Goal: Information Seeking & Learning: Stay updated

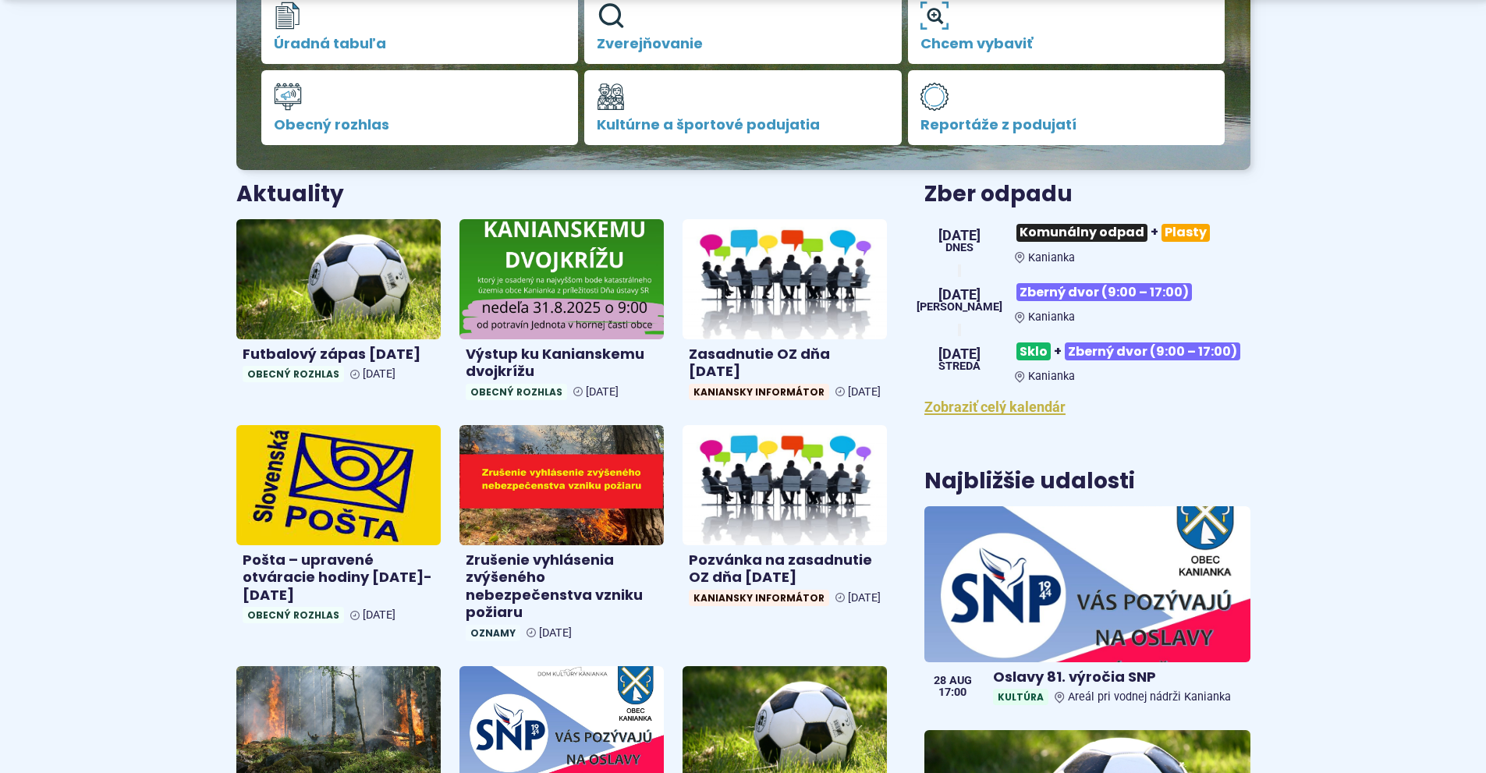
scroll to position [546, 0]
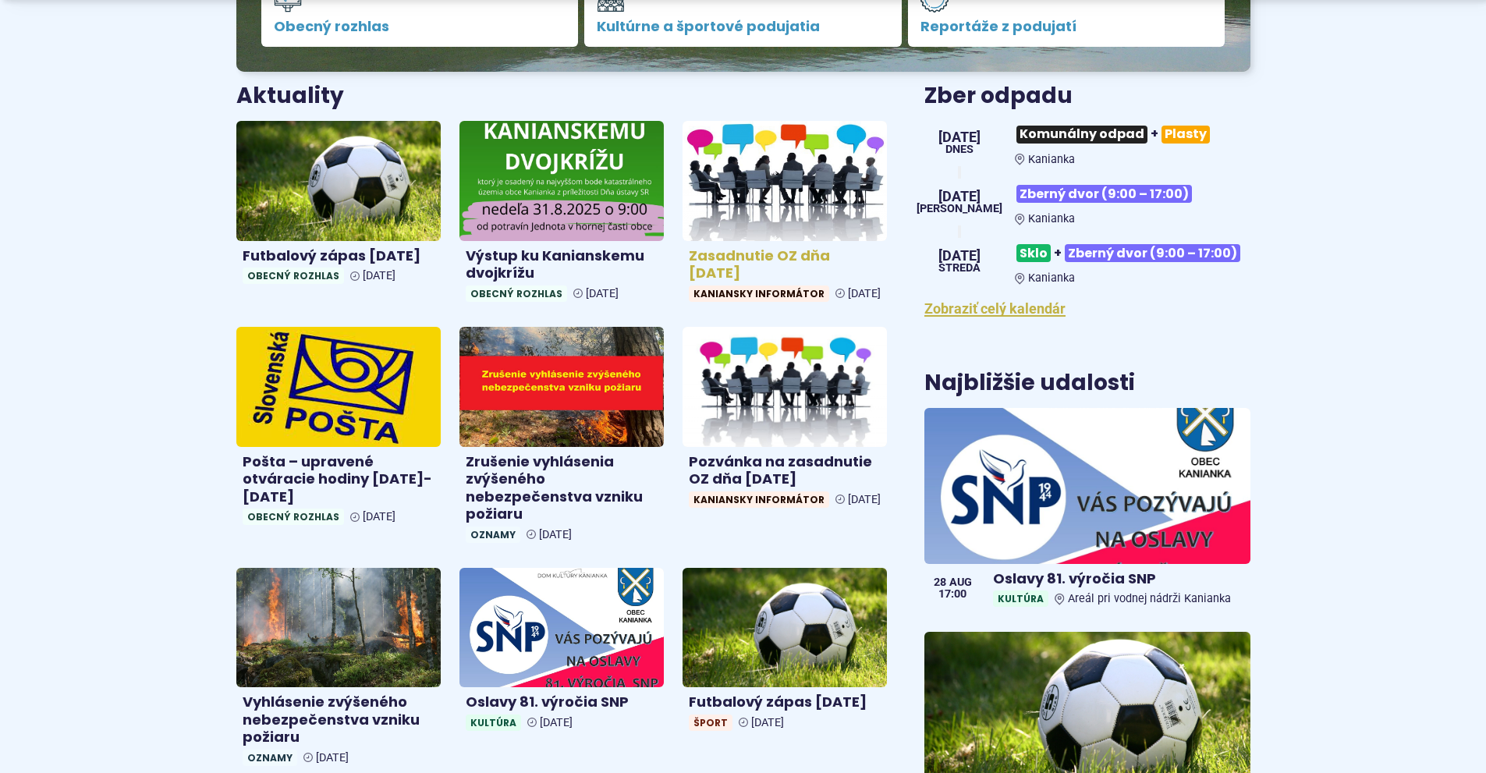
click at [758, 268] on h4 "Zasadnutie OZ dňa 26.8.2025" at bounding box center [785, 264] width 192 height 35
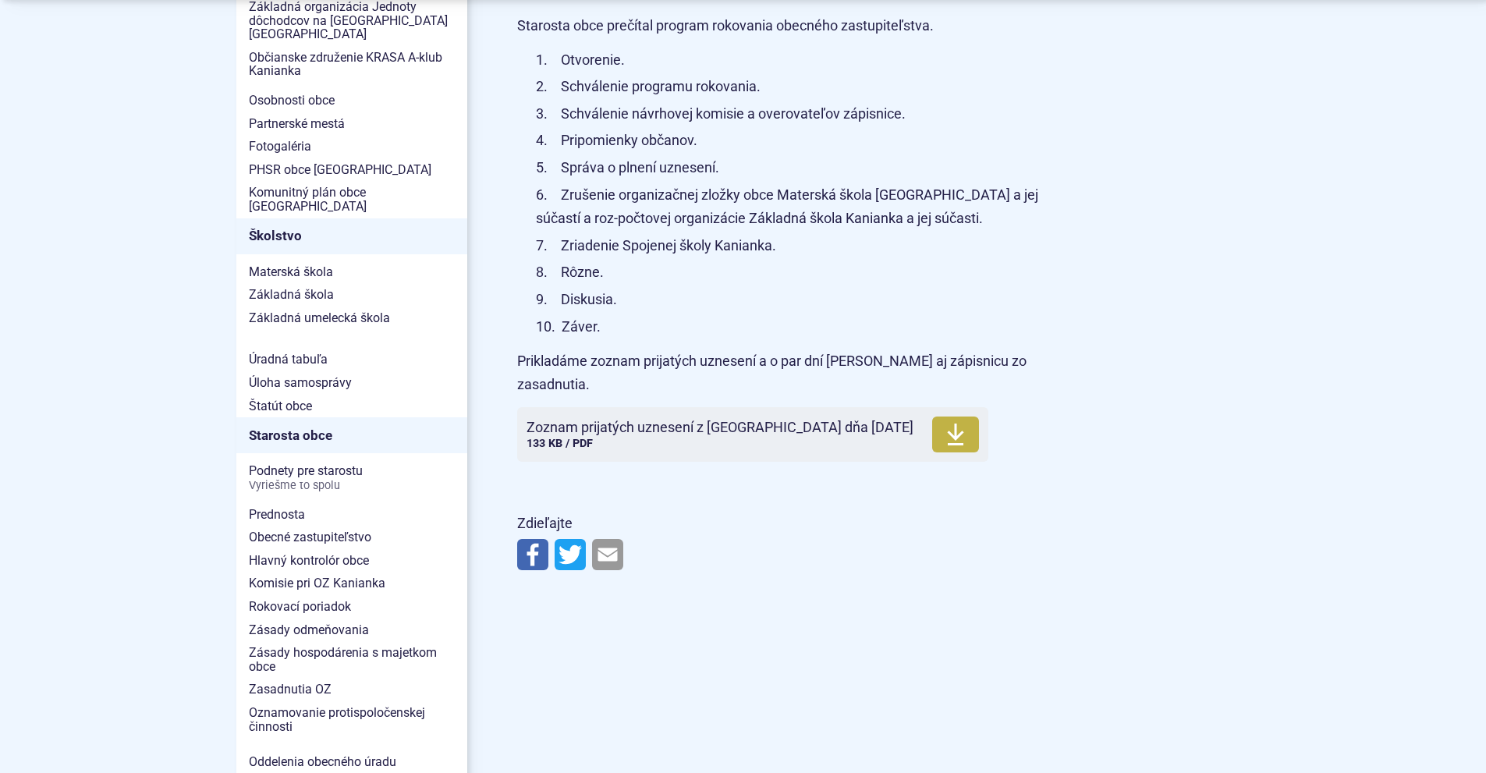
scroll to position [780, 0]
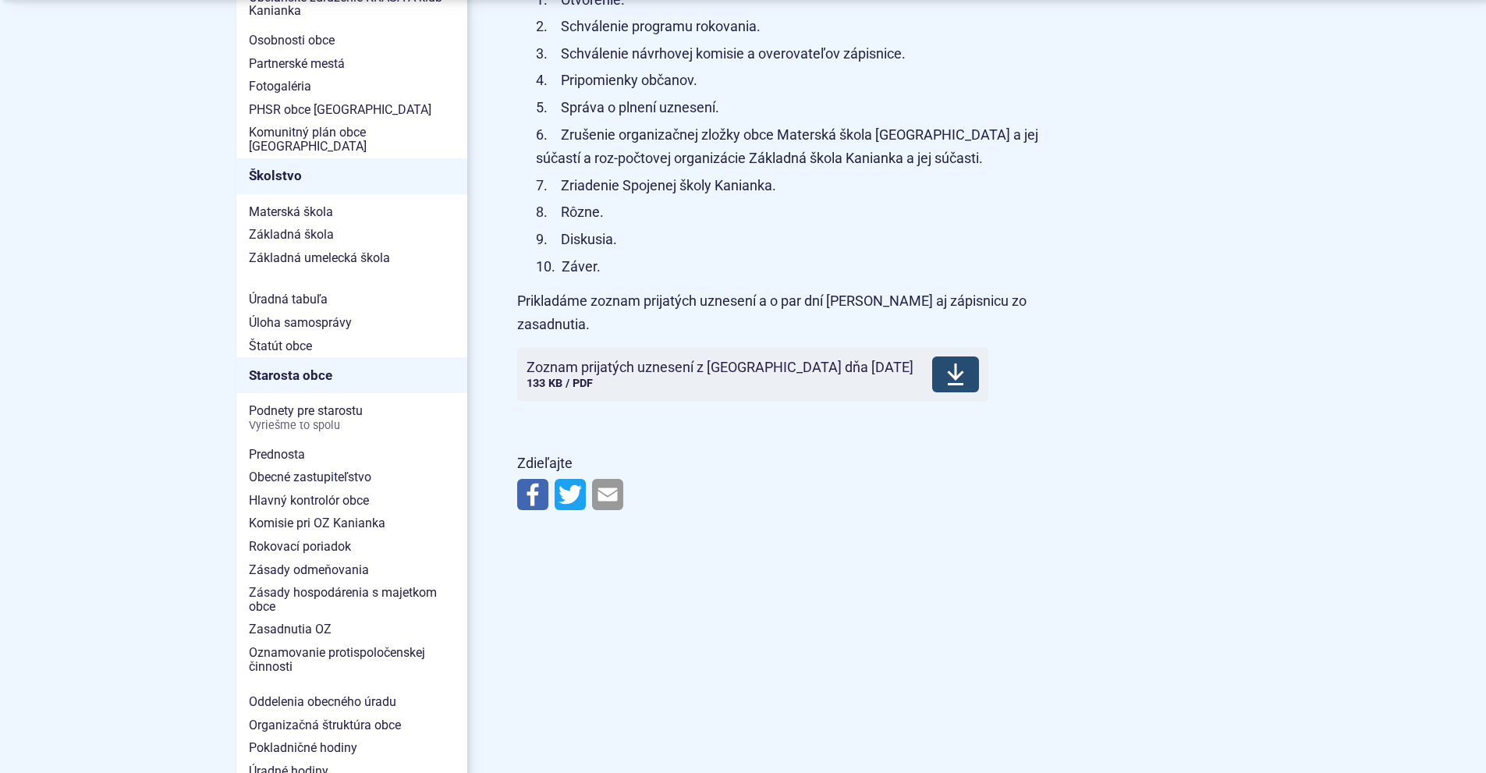
click at [624, 360] on span "Zoznam prijatých uznesení z OZ dňa 26.8.2025" at bounding box center [720, 368] width 387 height 16
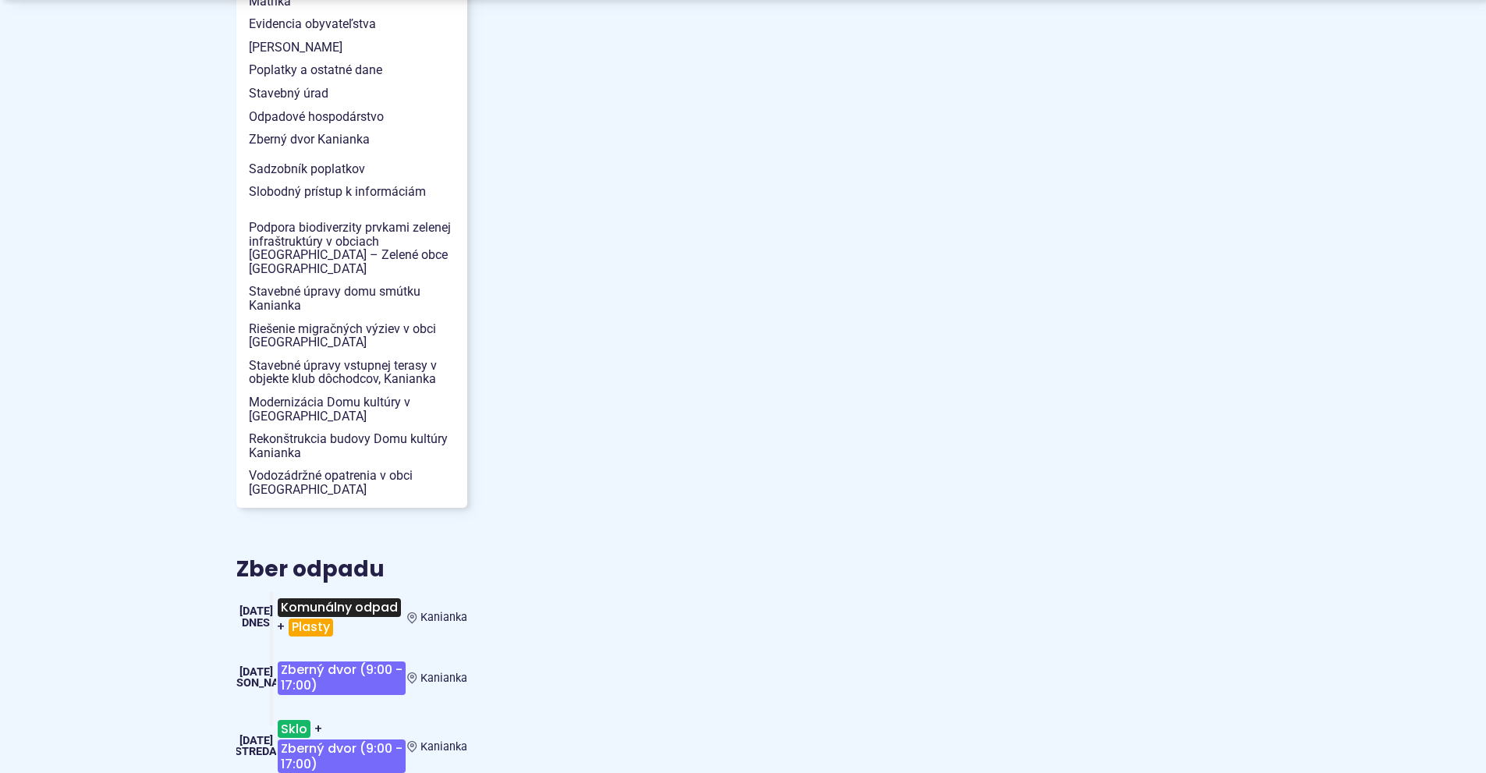
scroll to position [1717, 0]
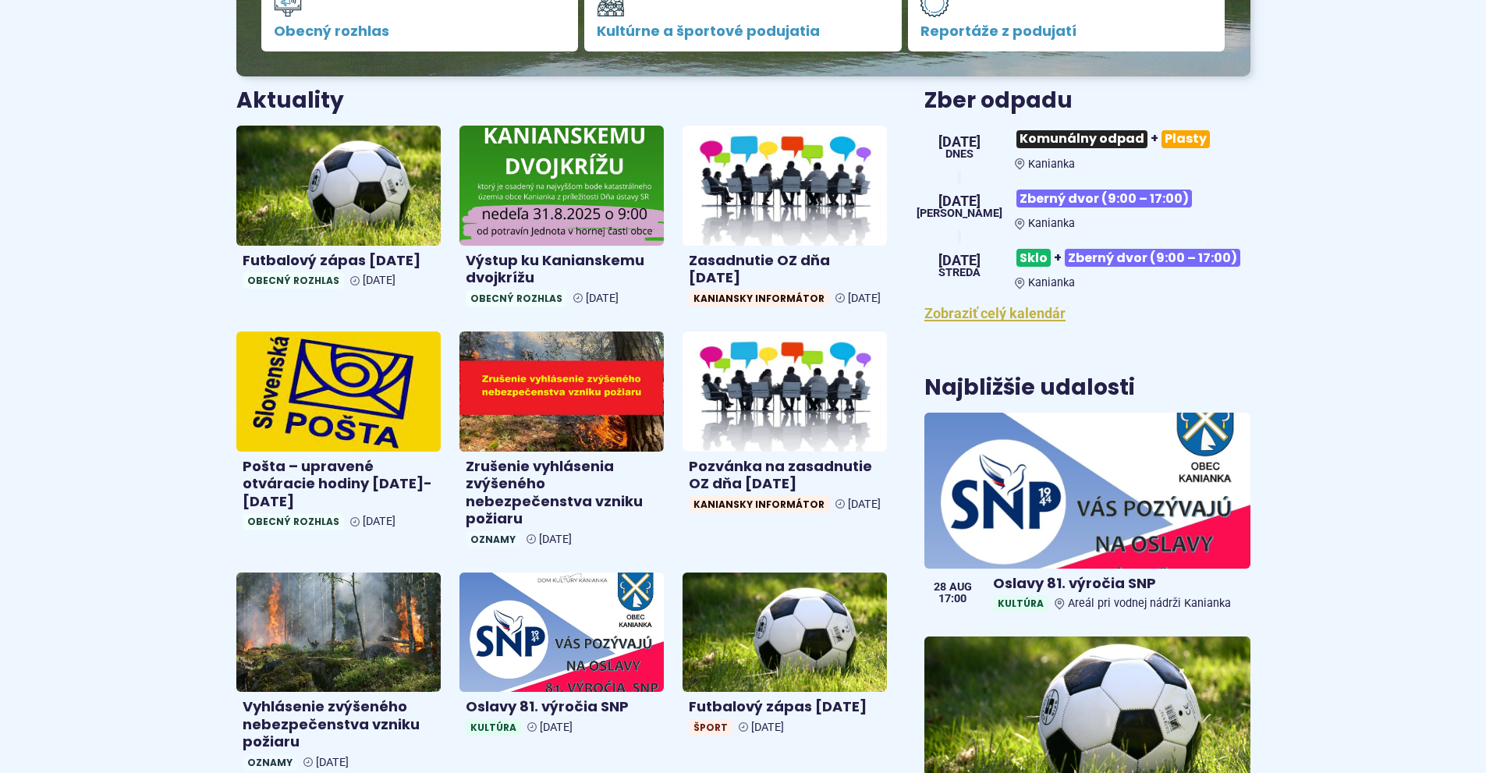
scroll to position [546, 0]
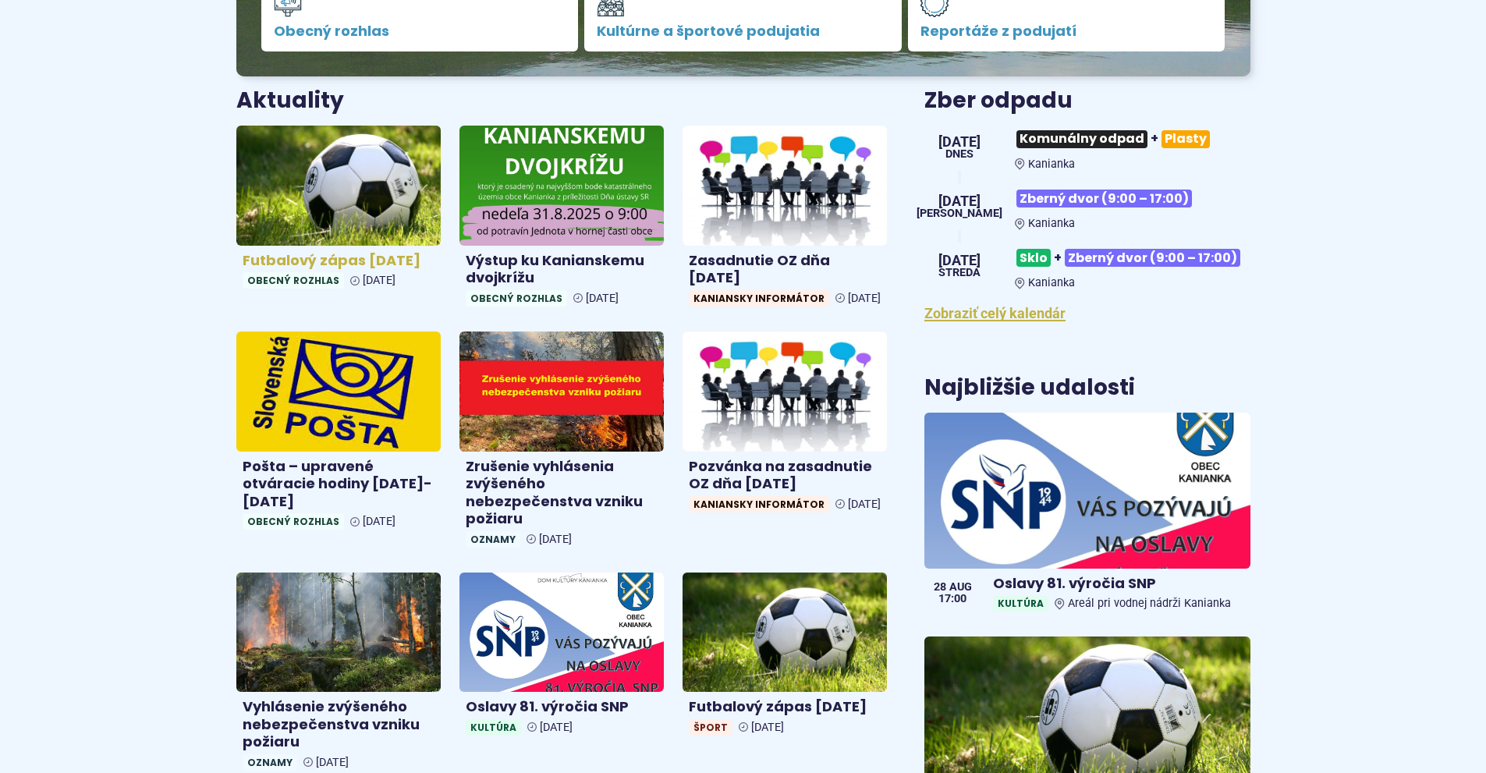
click at [339, 211] on img at bounding box center [339, 185] width 236 height 138
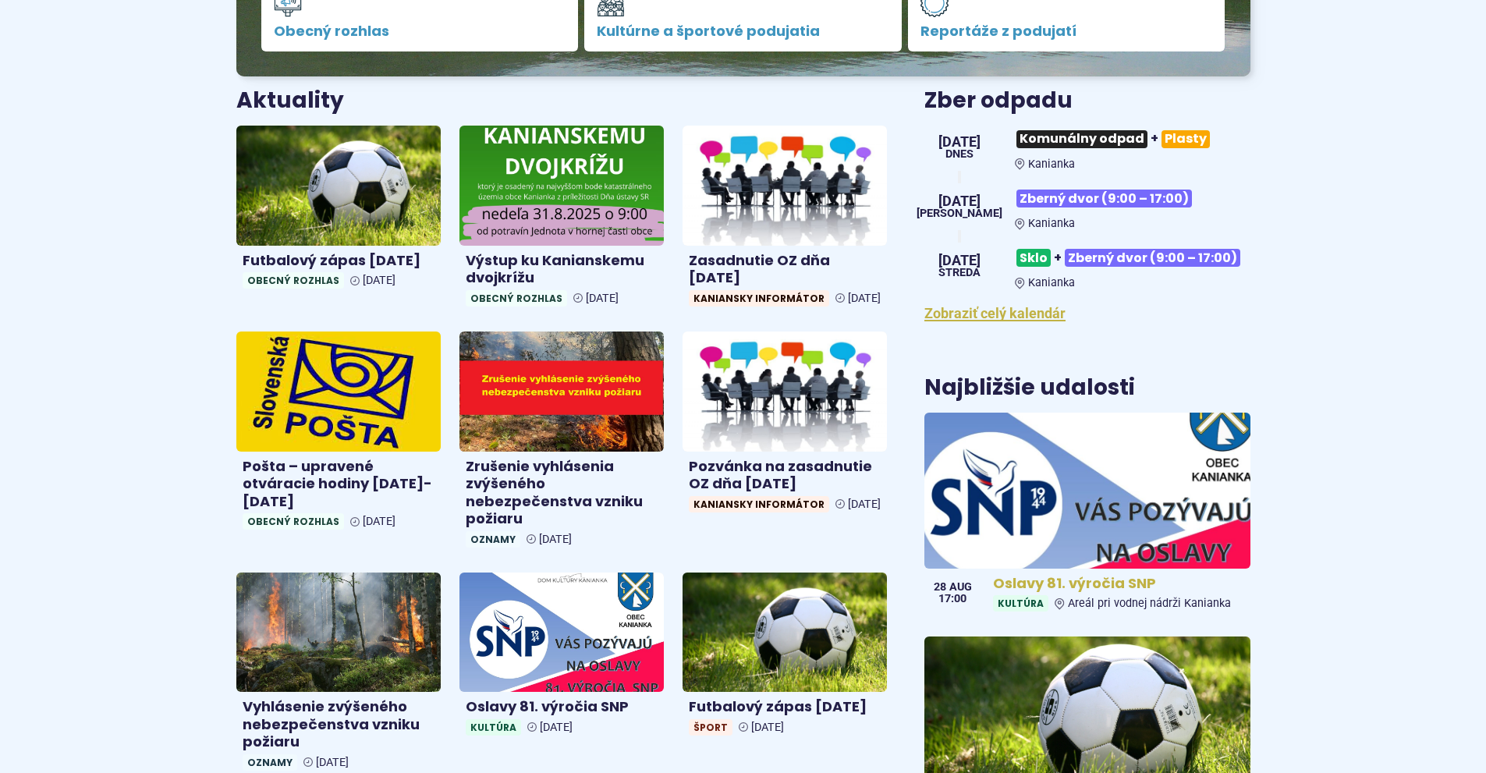
click at [1057, 492] on img at bounding box center [1087, 490] width 375 height 179
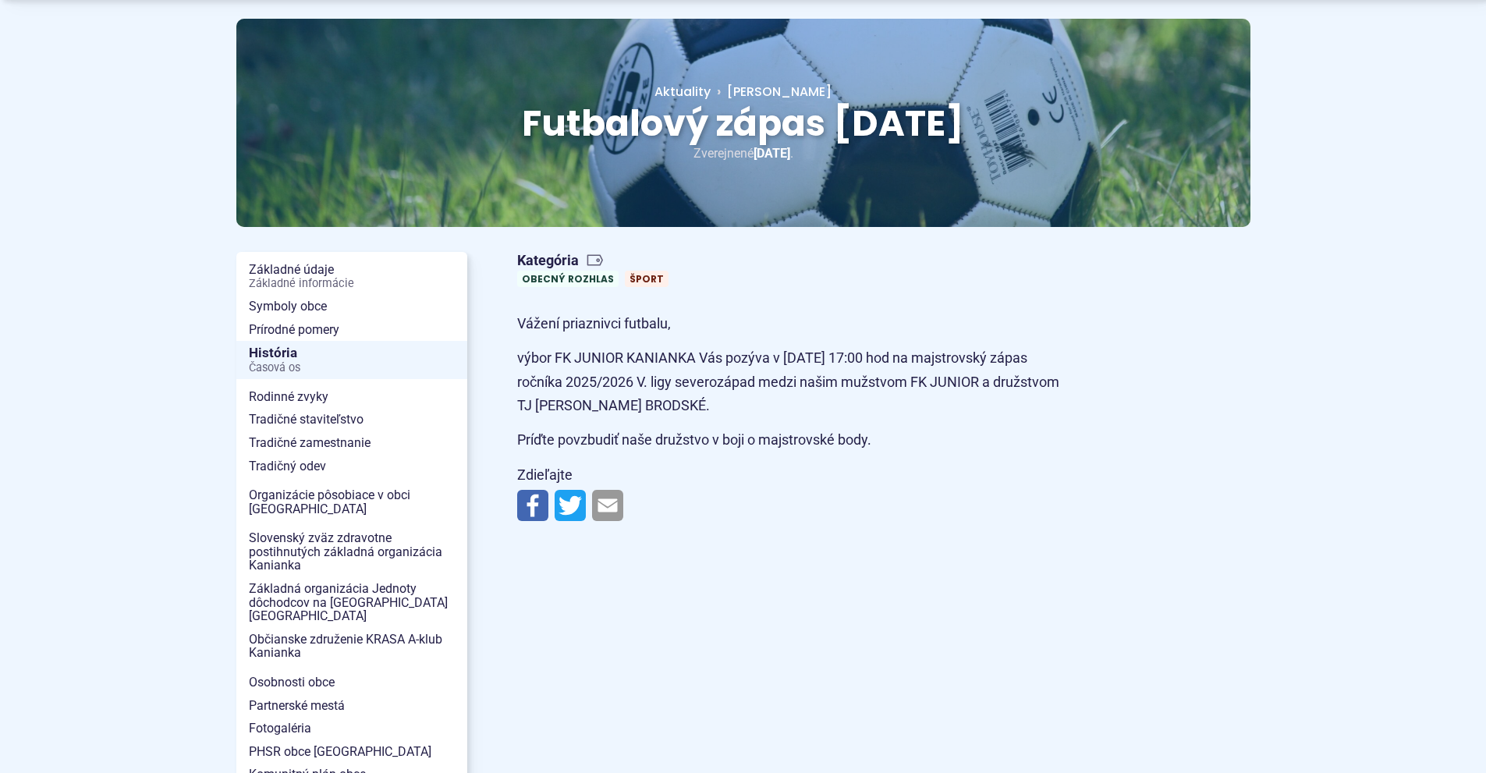
scroll to position [156, 0]
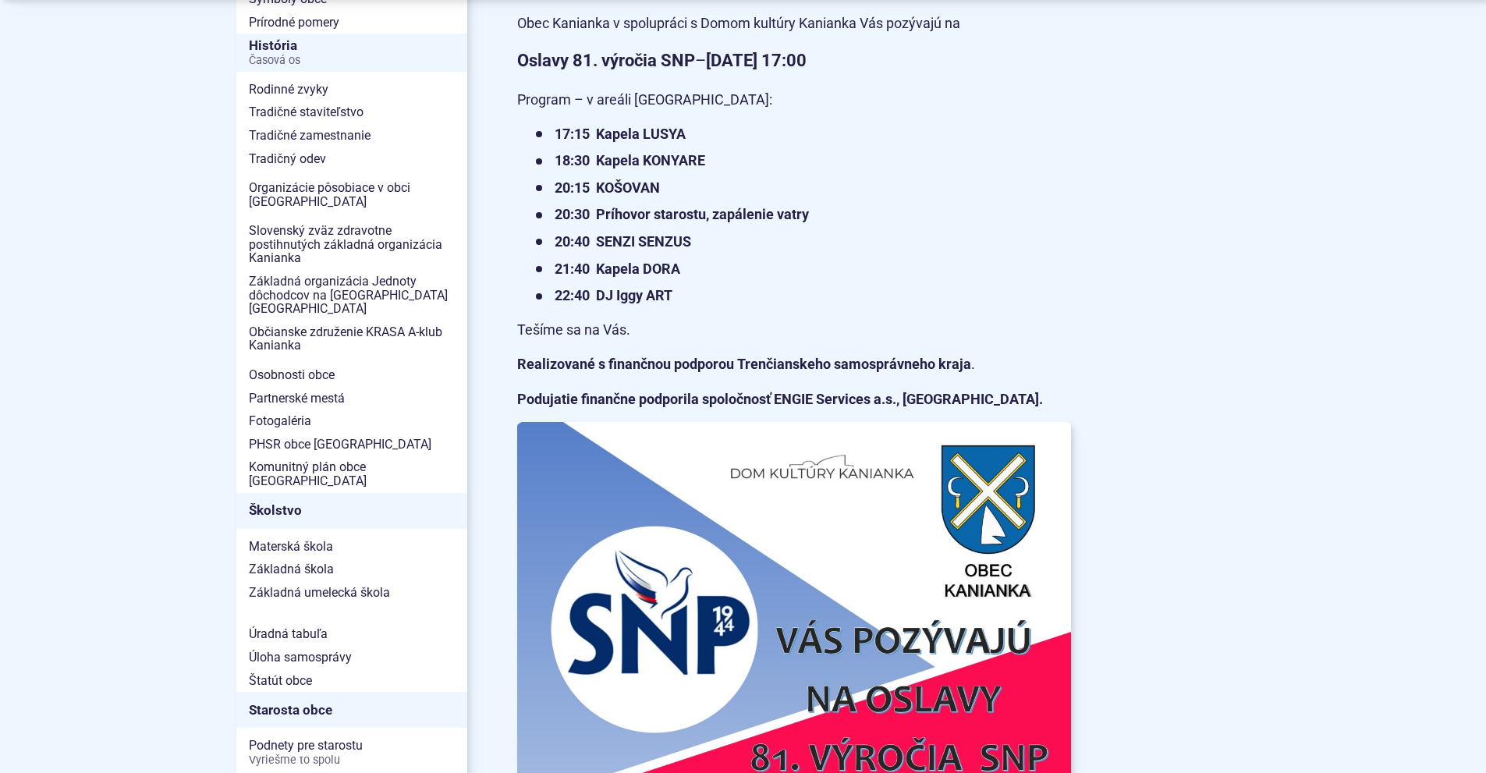
scroll to position [468, 0]
